Goal: Check status: Check status

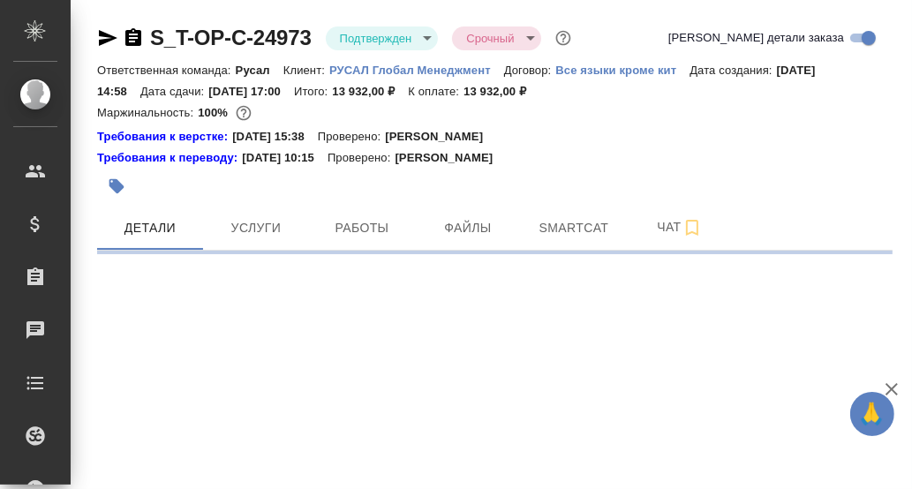
select select "RU"
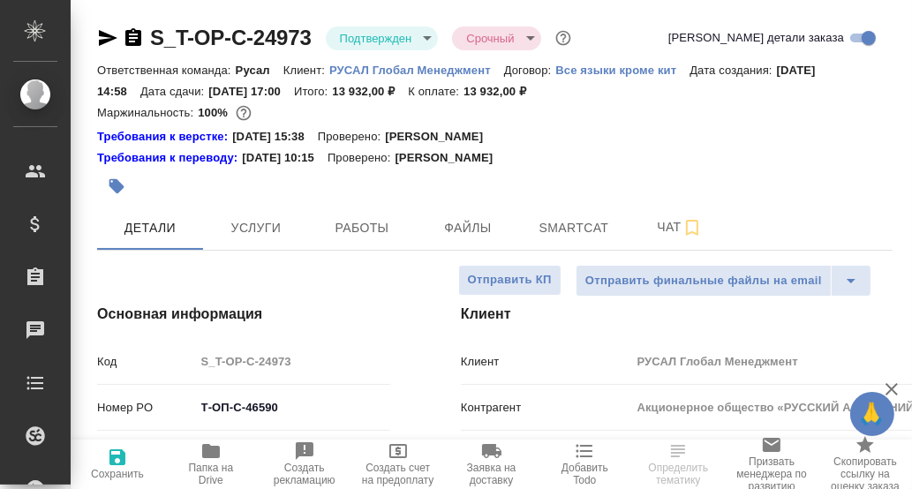
type textarea "x"
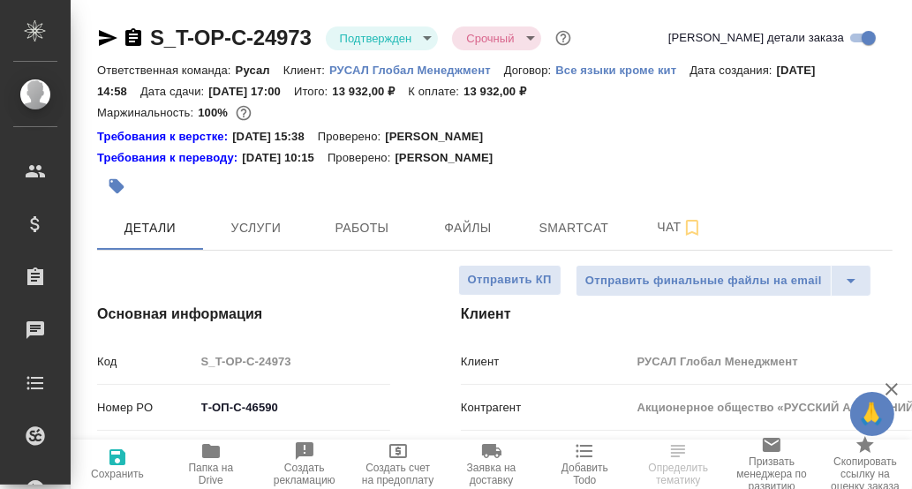
type textarea "x"
type input "Русал"
type input "[PERSON_NAME]"
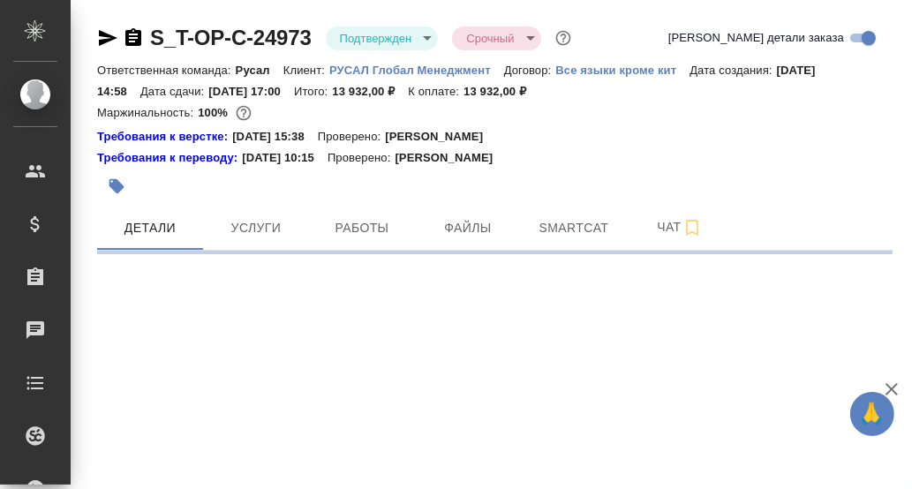
select select "RU"
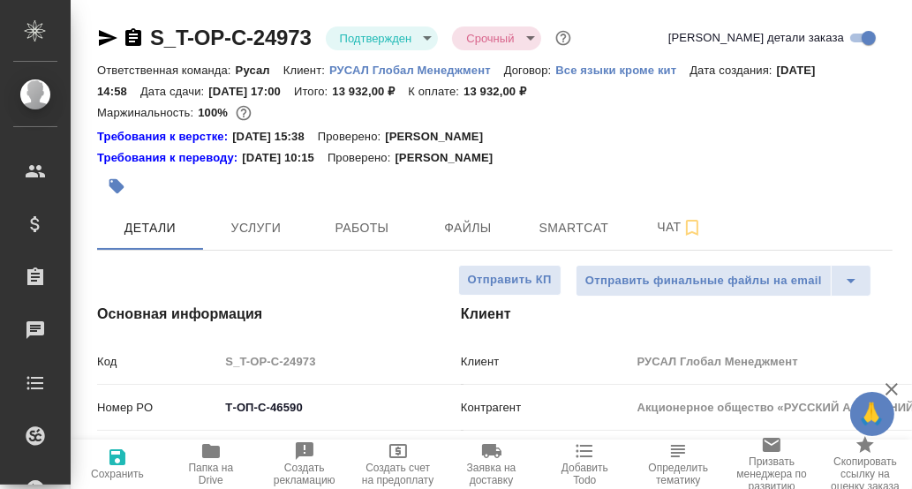
type textarea "x"
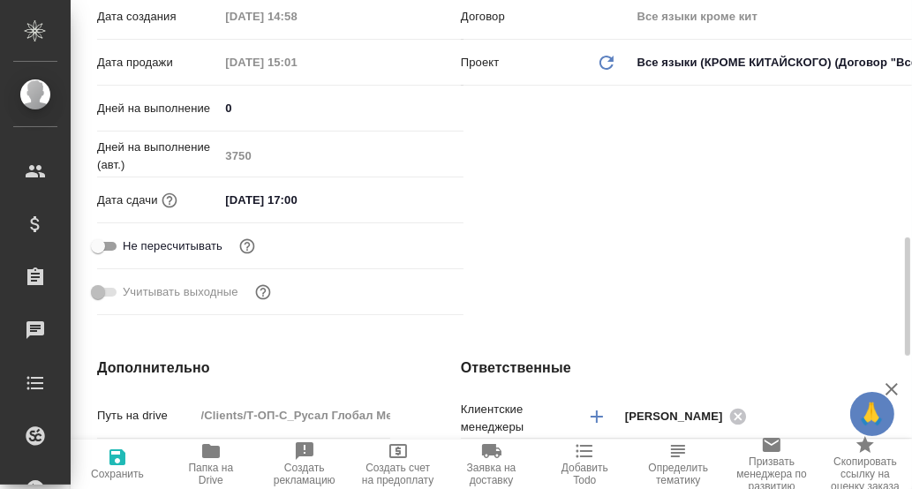
scroll to position [617, 0]
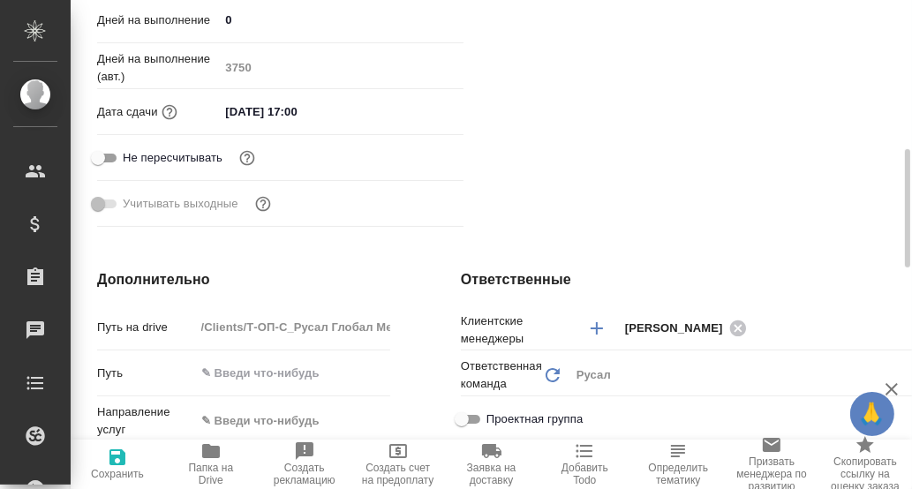
click at [209, 452] on icon "button" at bounding box center [211, 451] width 18 height 14
type textarea "x"
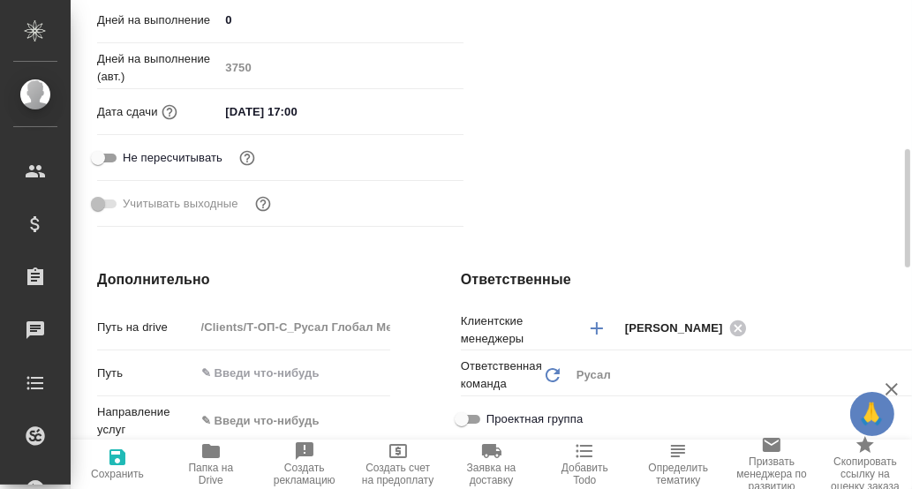
type textarea "x"
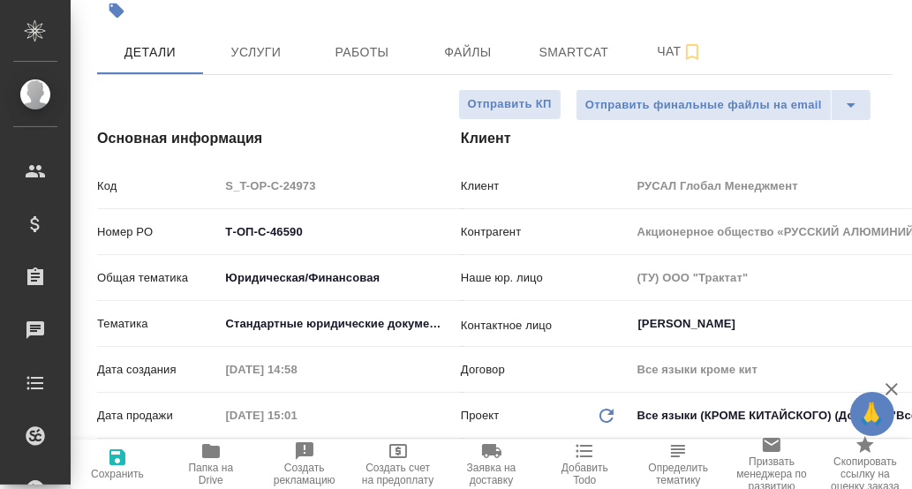
scroll to position [0, 0]
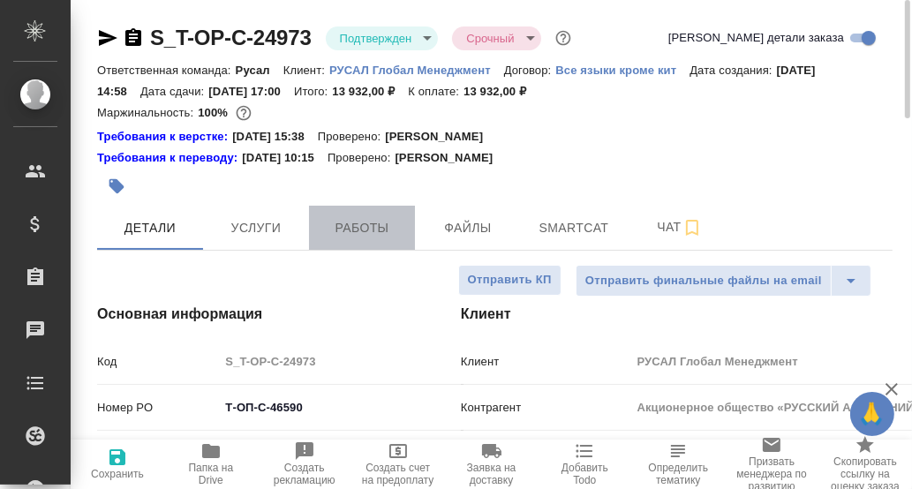
drag, startPoint x: 378, startPoint y: 228, endPoint x: 637, endPoint y: 278, distance: 263.6
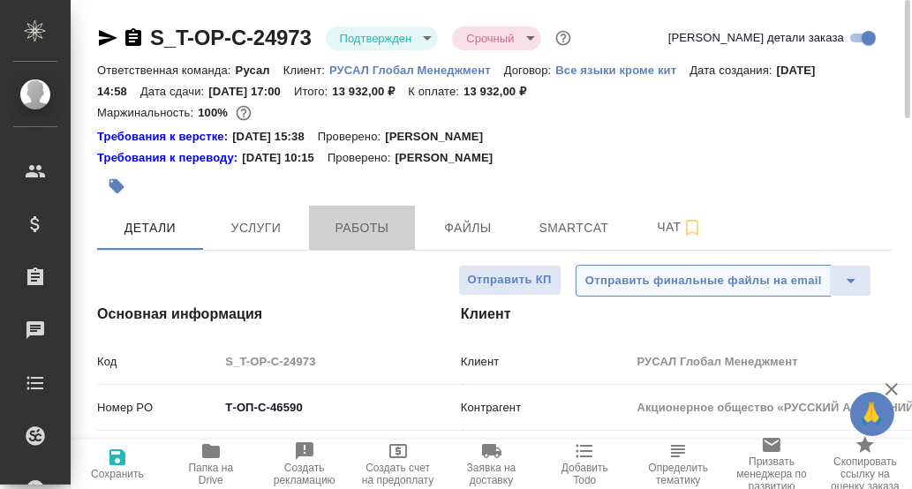
click at [378, 229] on span "Работы" at bounding box center [362, 228] width 85 height 22
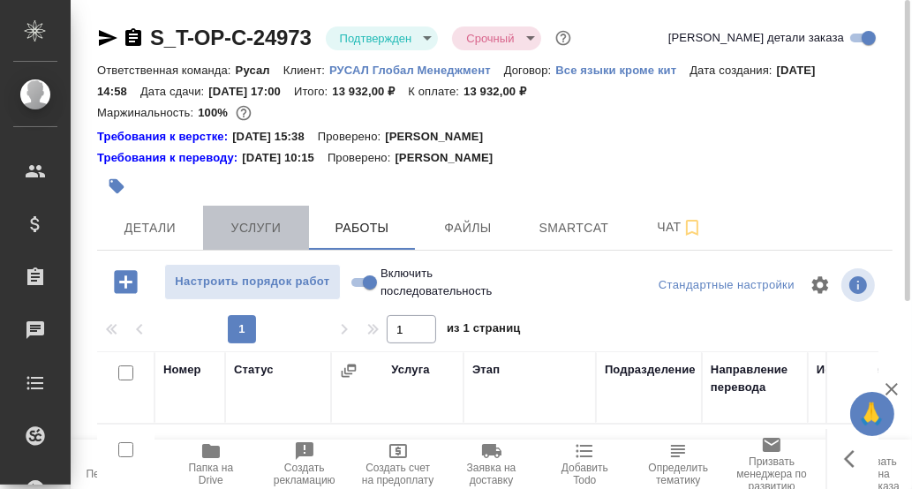
click at [258, 232] on span "Услуги" at bounding box center [256, 228] width 85 height 22
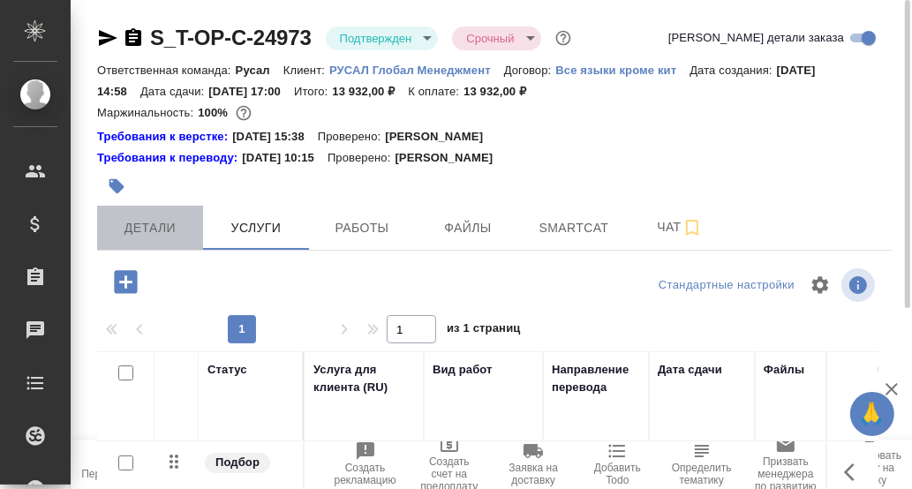
click at [149, 223] on span "Детали" at bounding box center [150, 228] width 85 height 22
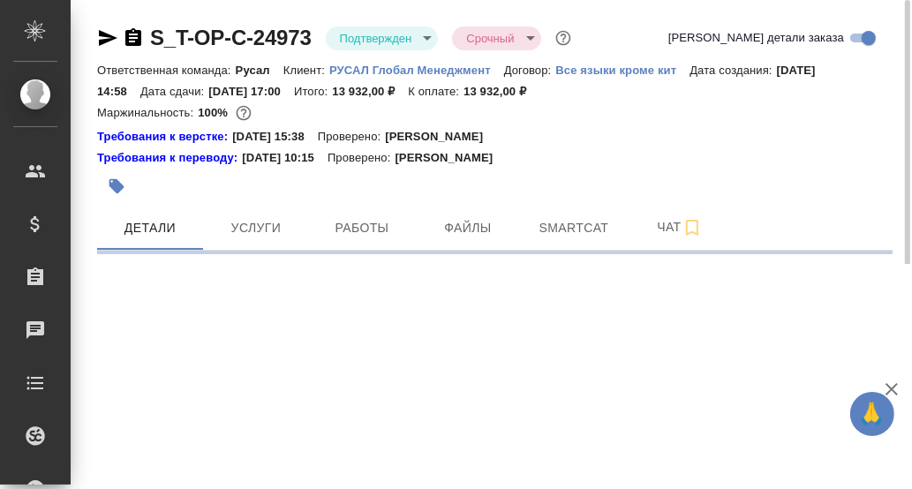
select select "RU"
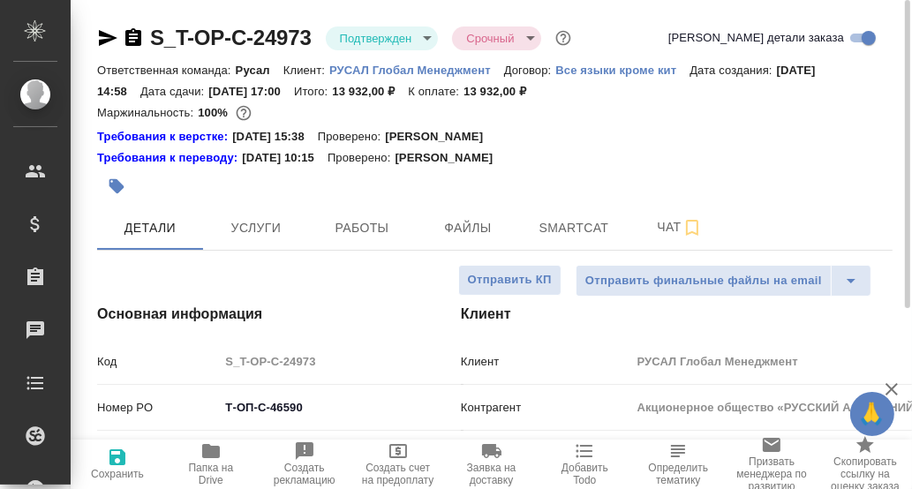
type textarea "x"
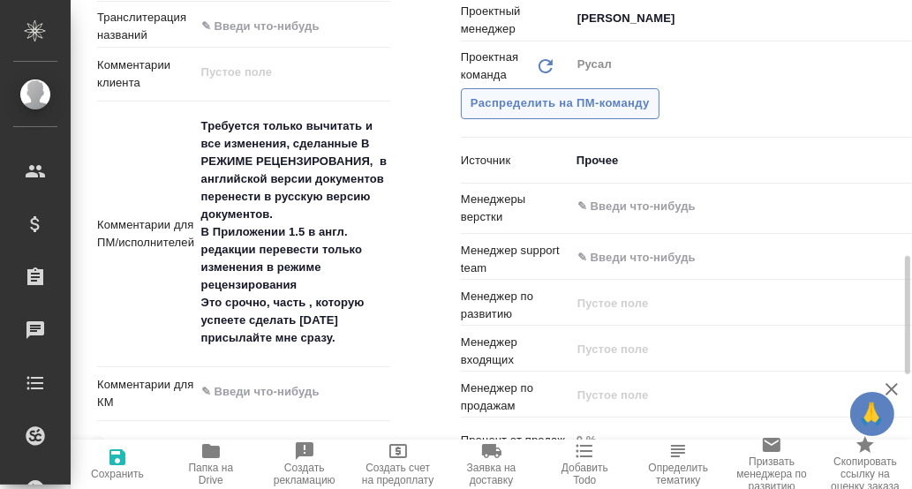
scroll to position [793, 0]
